Goal: Task Accomplishment & Management: Use online tool/utility

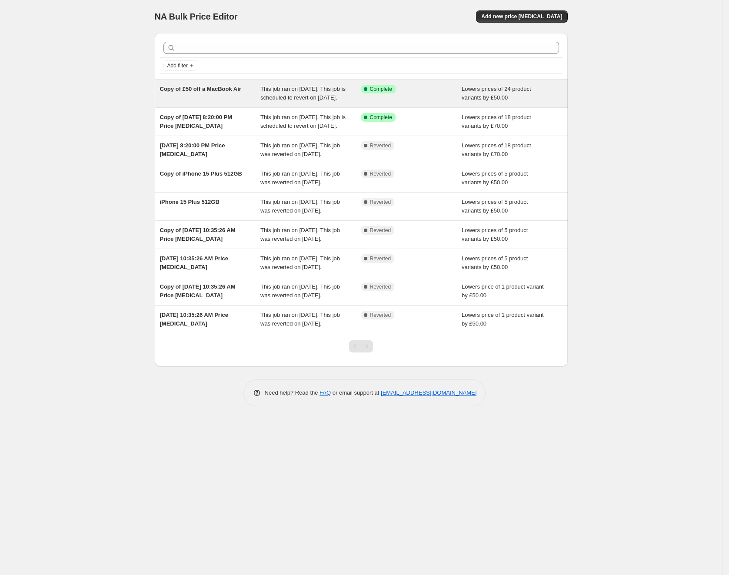
click at [211, 101] on div "Copy of £50 off a MacBook Air" at bounding box center [210, 93] width 101 height 17
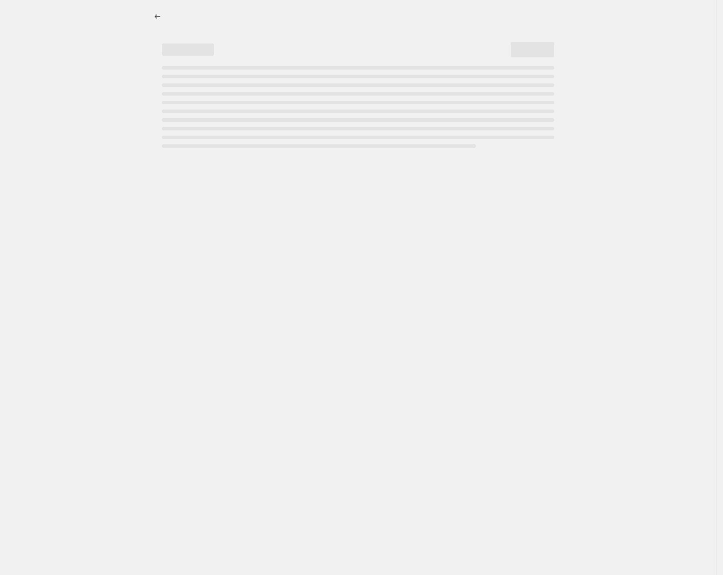
select select "by"
select select "collection"
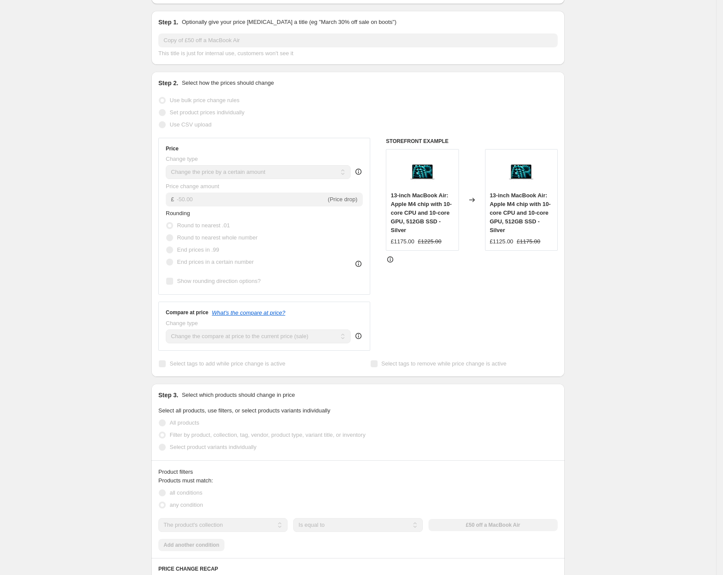
scroll to position [25, 0]
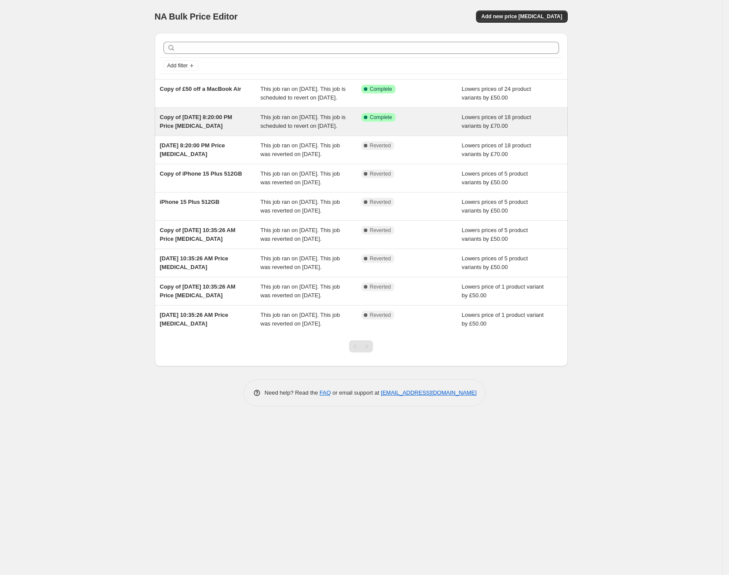
click at [193, 129] on span "Copy of Aug 4, 2025, 8:20:00 PM Price change job" at bounding box center [196, 121] width 73 height 15
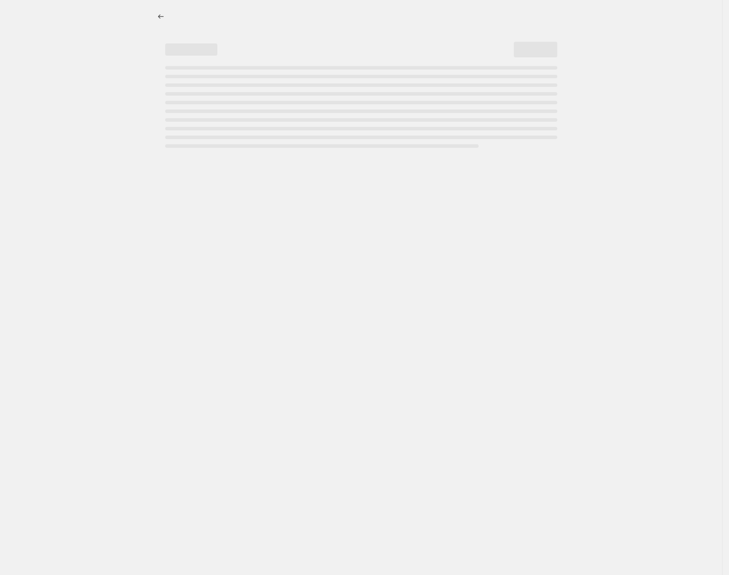
select select "by"
select select "collection"
